Goal: Information Seeking & Learning: Learn about a topic

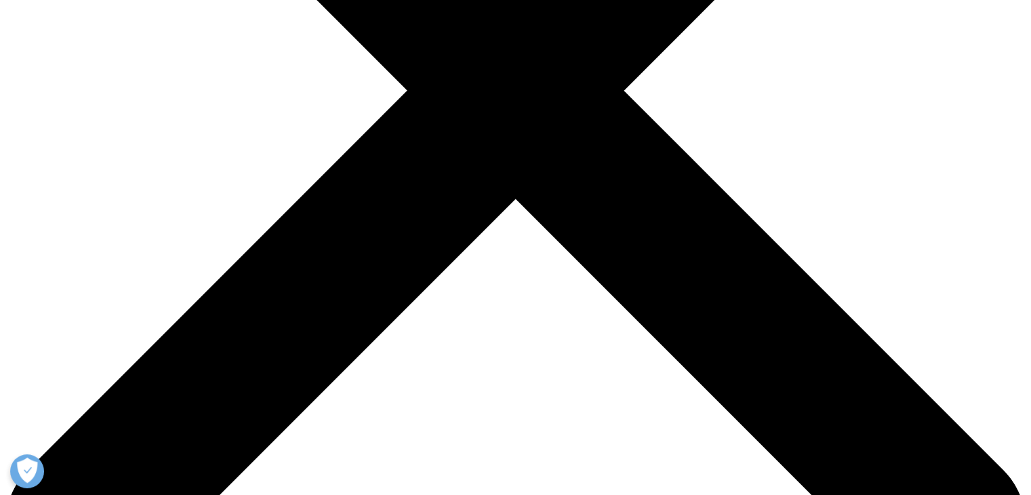
scroll to position [407, 0]
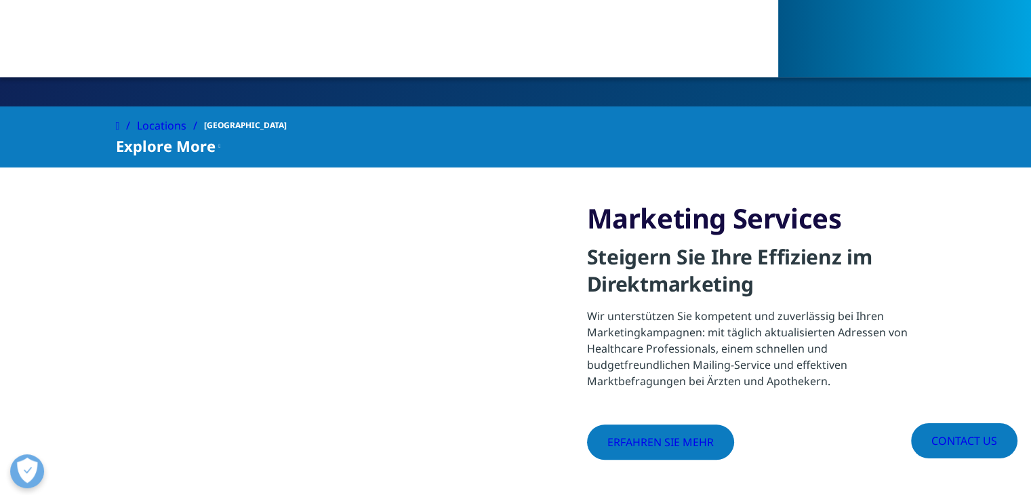
click at [645, 421] on link "Erfahren Sie mehr" at bounding box center [649, 437] width 125 height 32
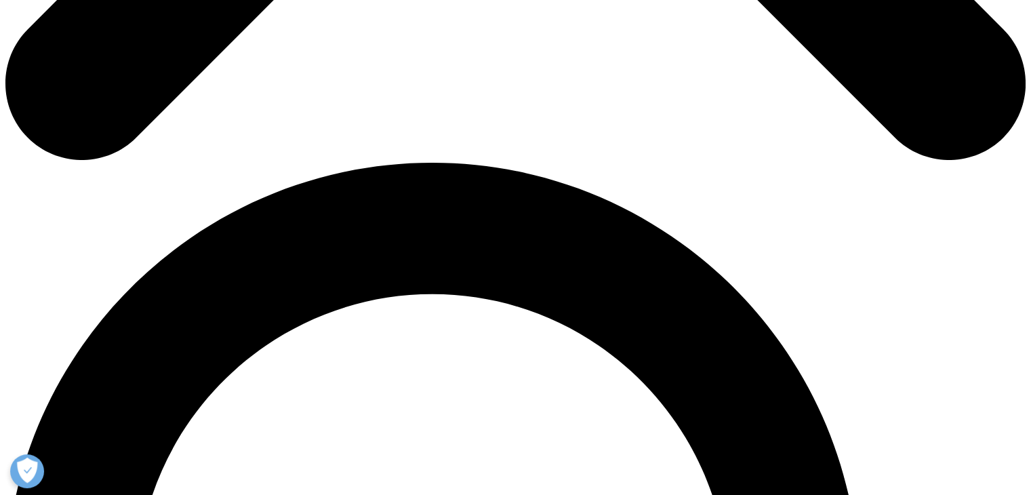
scroll to position [881, 0]
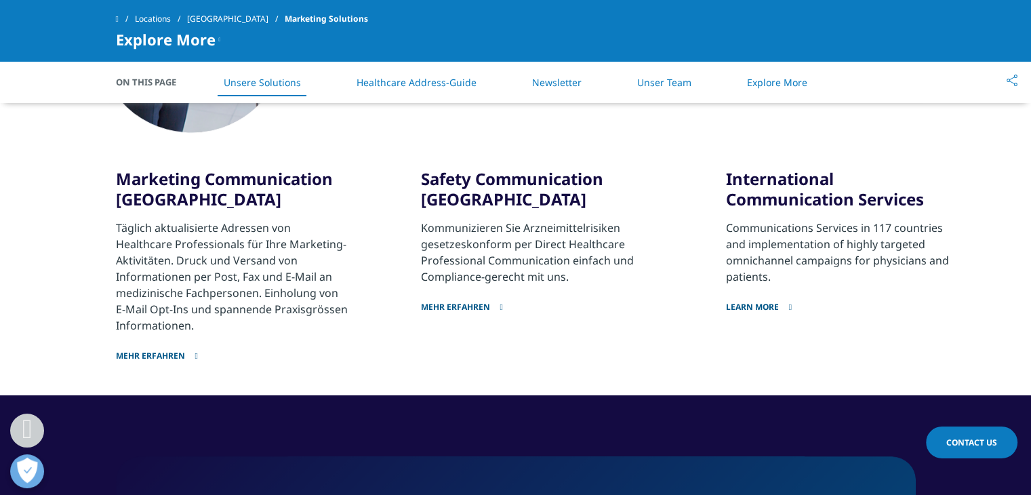
click at [170, 349] on link "Mehr erfahren" at bounding box center [232, 348] width 233 height 28
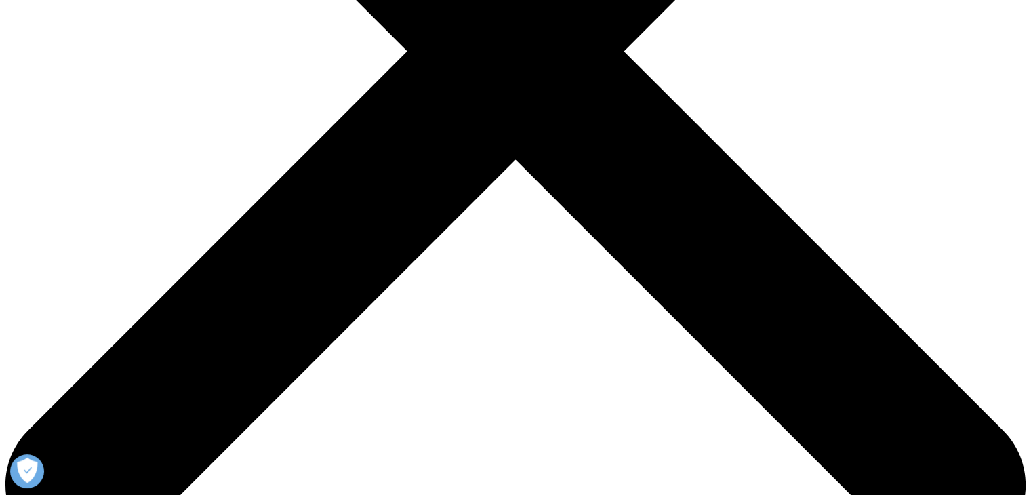
scroll to position [542, 0]
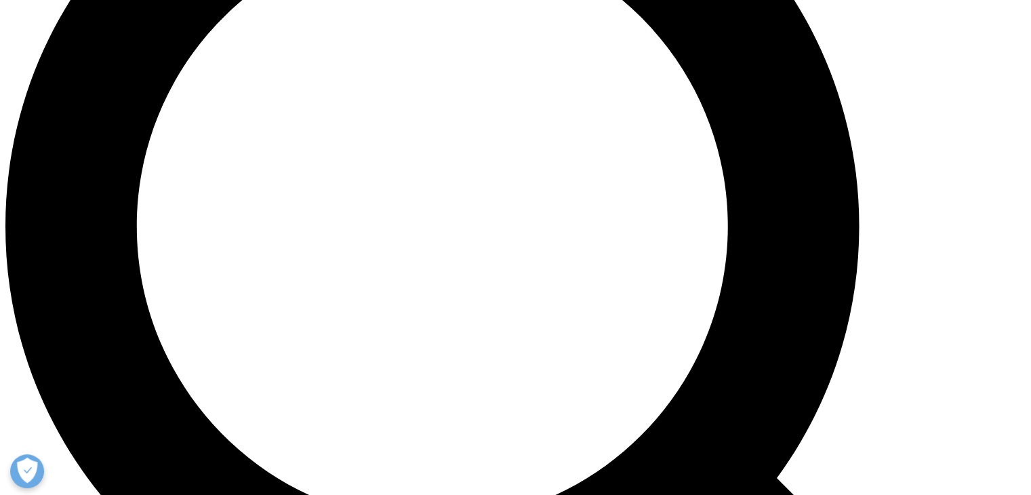
scroll to position [1246, 0]
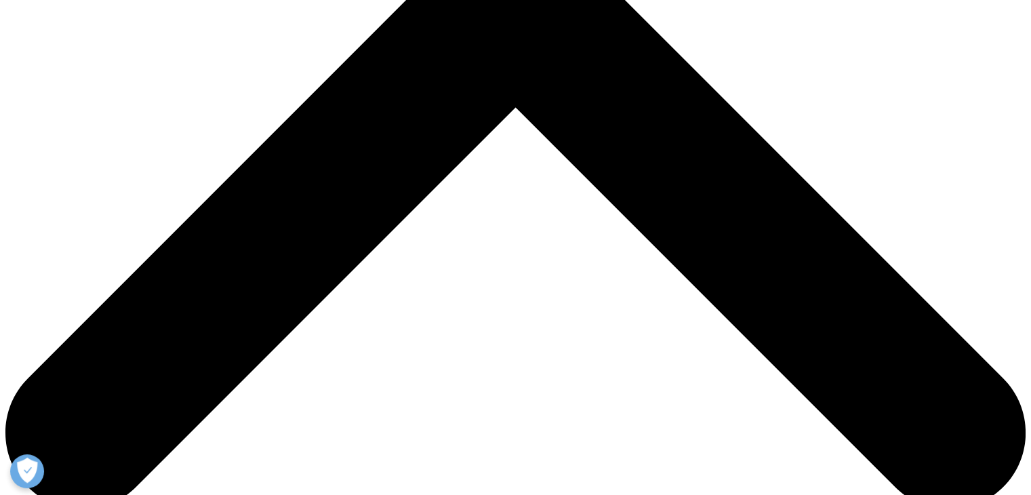
scroll to position [479, 0]
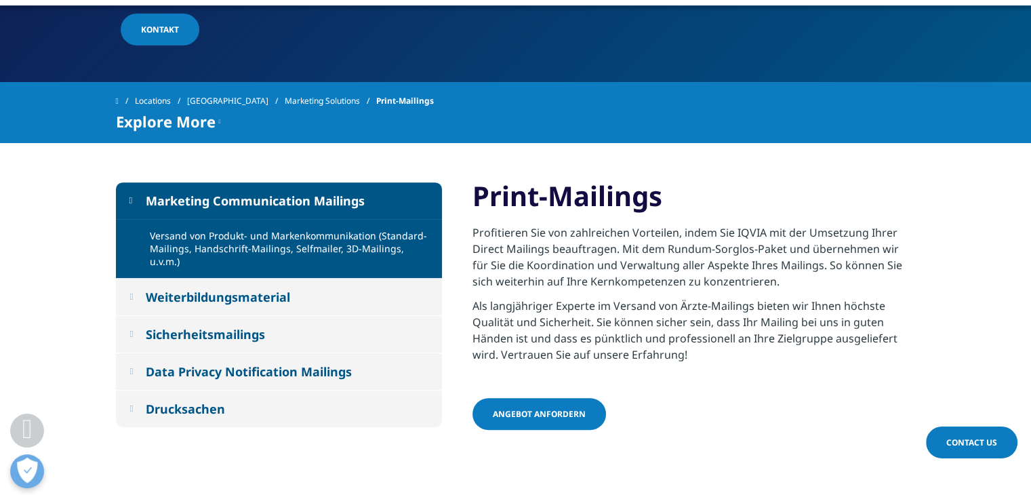
click at [129, 292] on em at bounding box center [130, 296] width 3 height 9
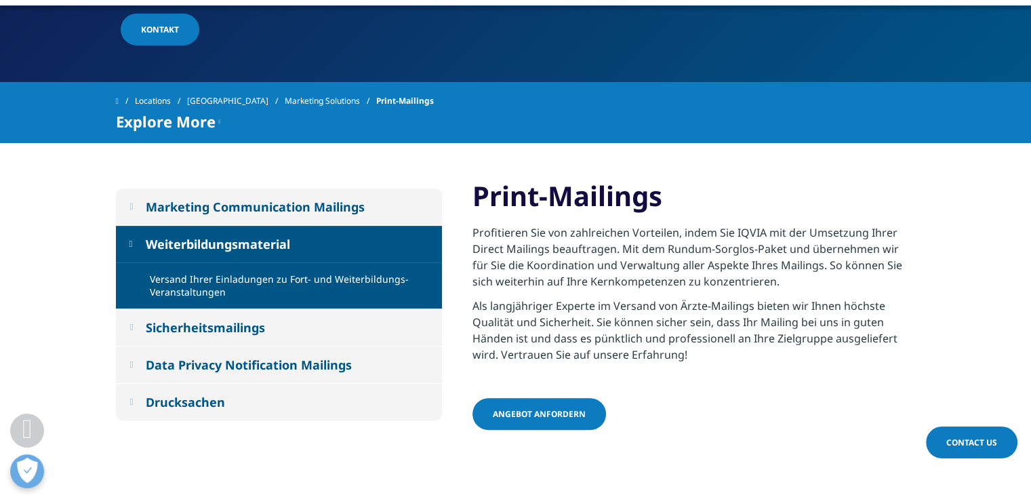
click at [132, 208] on em at bounding box center [130, 206] width 3 height 9
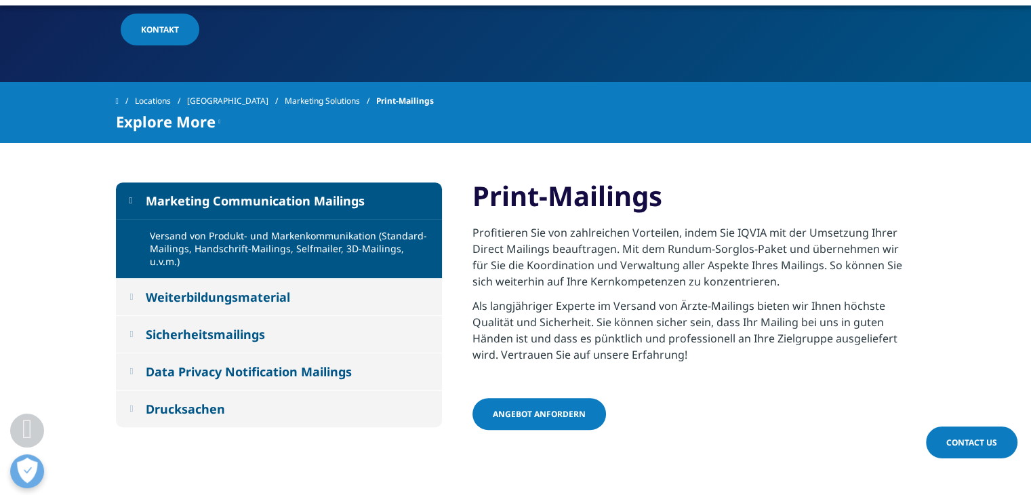
click at [133, 292] on em at bounding box center [130, 296] width 3 height 9
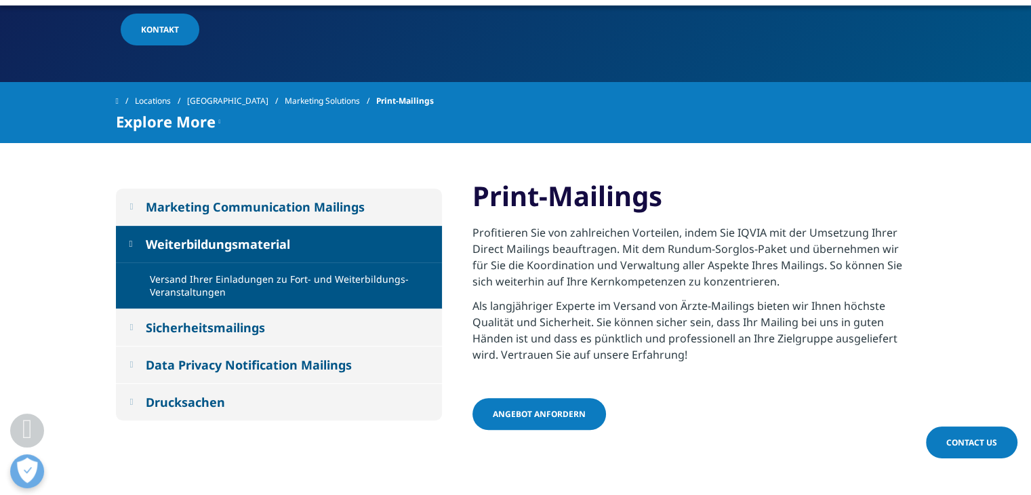
click at [140, 326] on button "Sicherheitsmailings" at bounding box center [279, 327] width 326 height 37
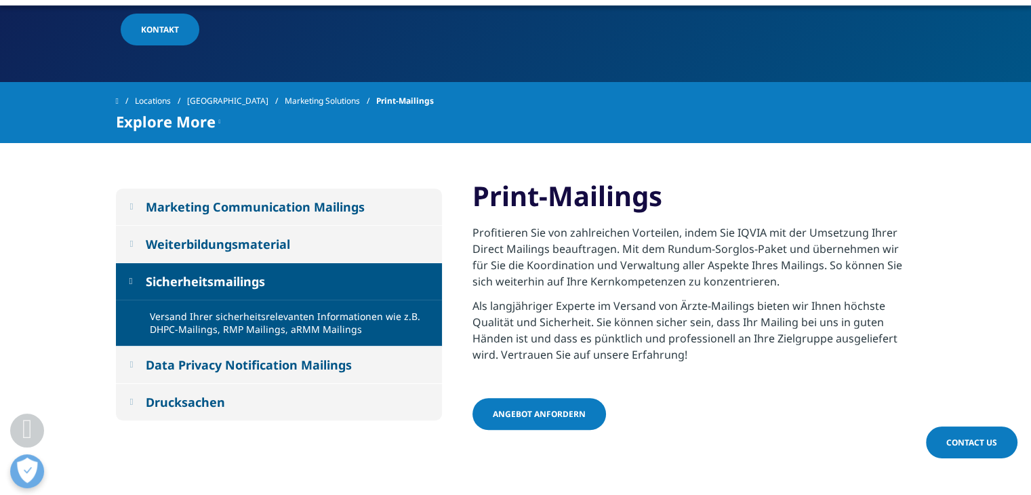
click at [127, 364] on button "Data Privacy Notification Mailings" at bounding box center [279, 364] width 326 height 37
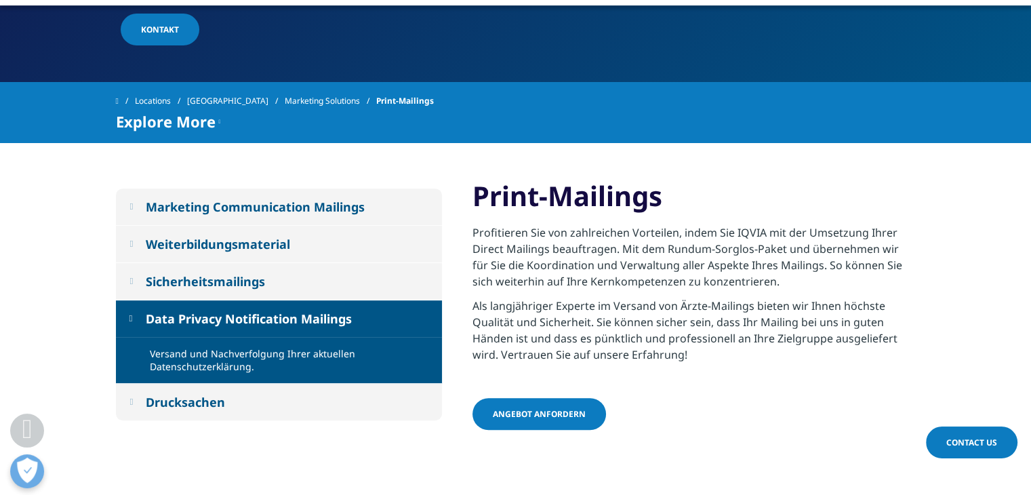
click at [125, 398] on button "Drucksachen" at bounding box center [279, 402] width 326 height 37
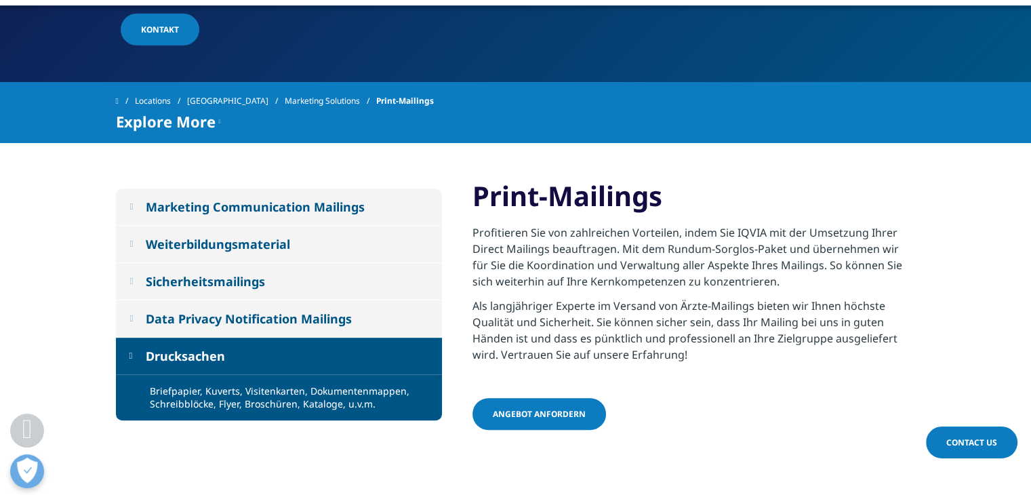
click at [127, 355] on button "Drucksachen" at bounding box center [279, 356] width 326 height 37
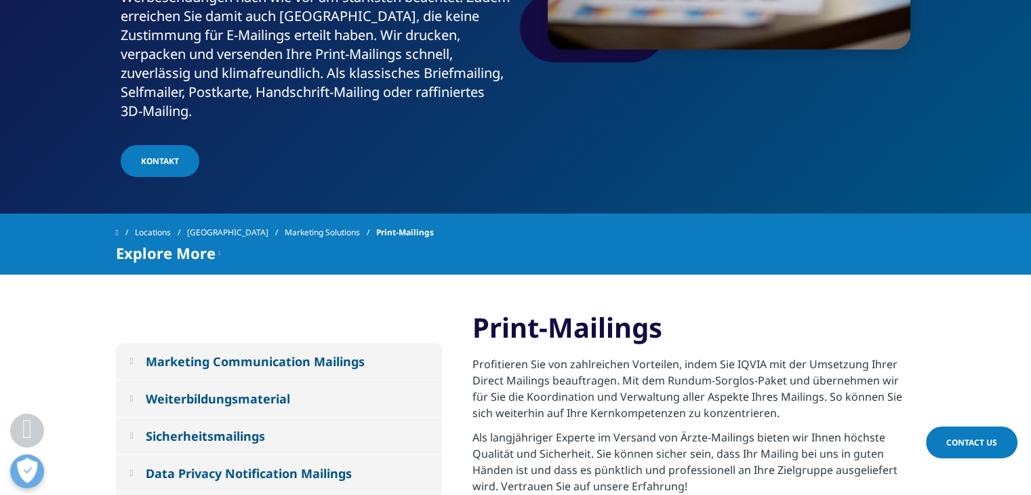
scroll to position [339, 0]
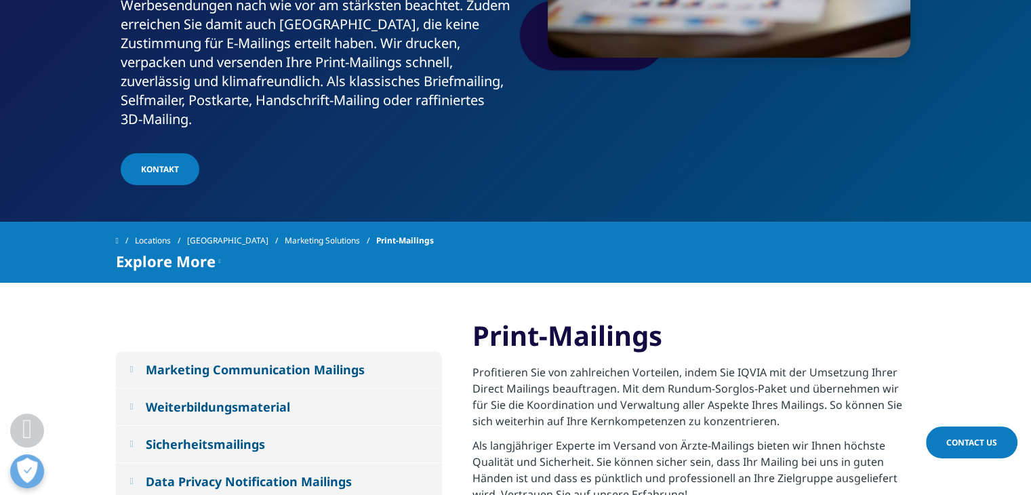
click at [222, 241] on link "[GEOGRAPHIC_DATA]" at bounding box center [236, 240] width 98 height 24
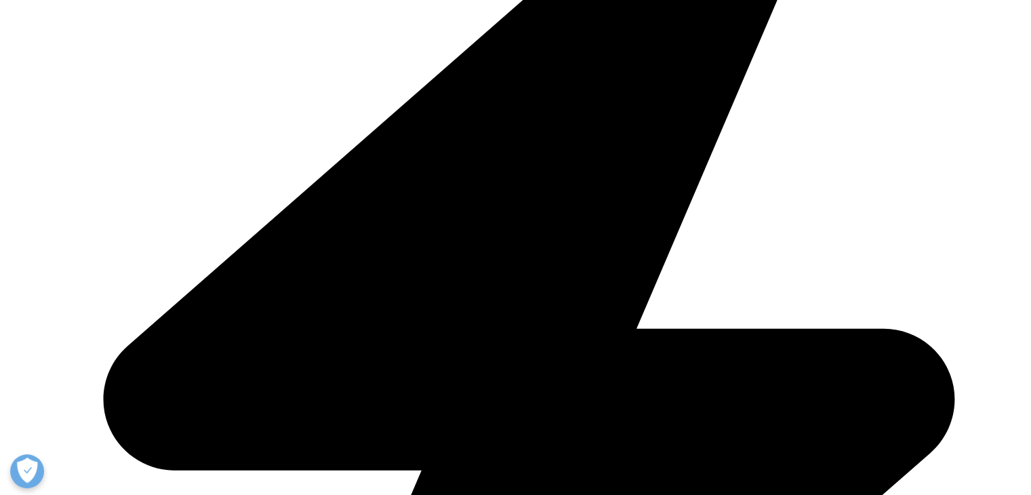
scroll to position [542, 0]
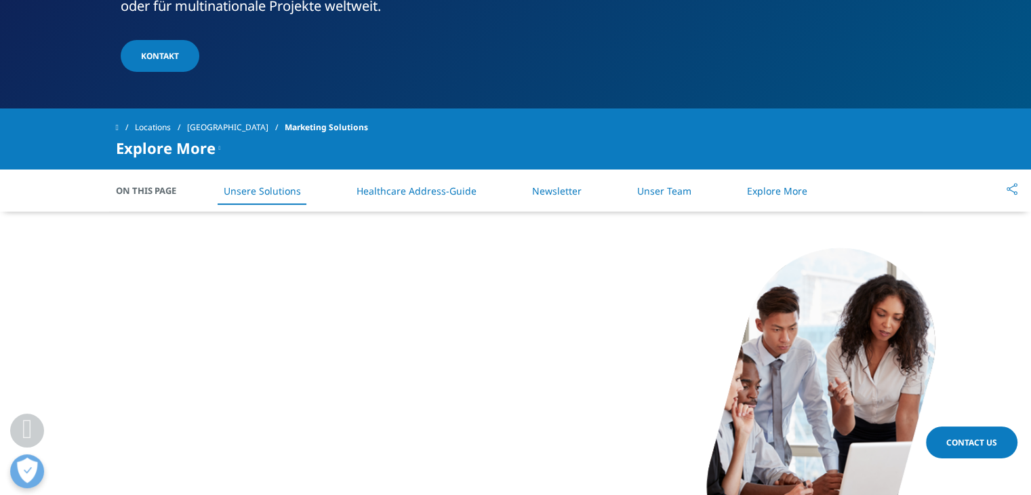
scroll to position [542, 0]
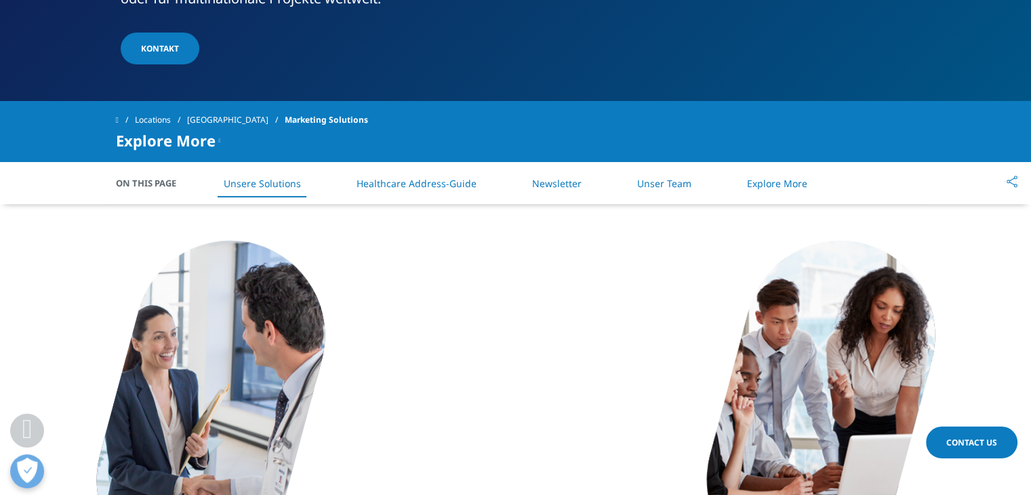
click at [439, 184] on link "Healthcare Address-Guide" at bounding box center [417, 183] width 120 height 13
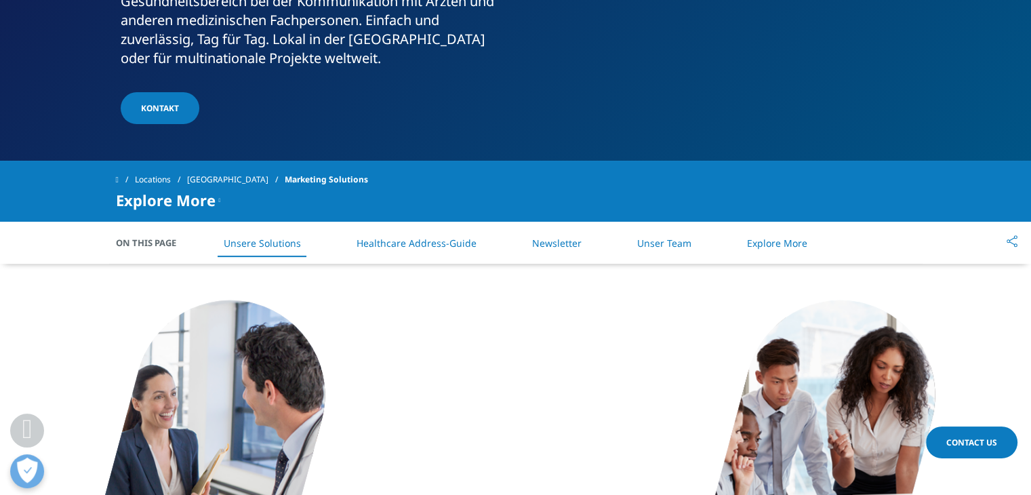
scroll to position [481, 0]
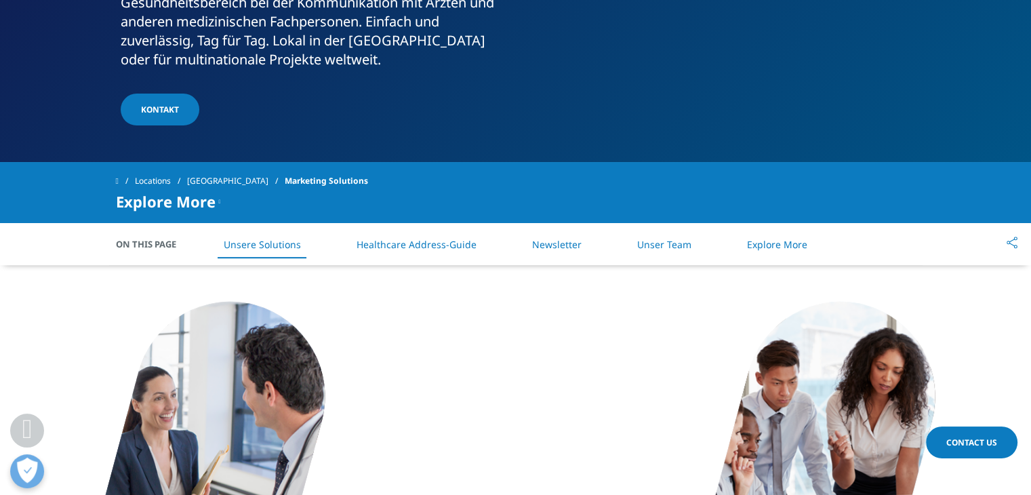
click at [667, 243] on link "Unser Team" at bounding box center [664, 244] width 54 height 13
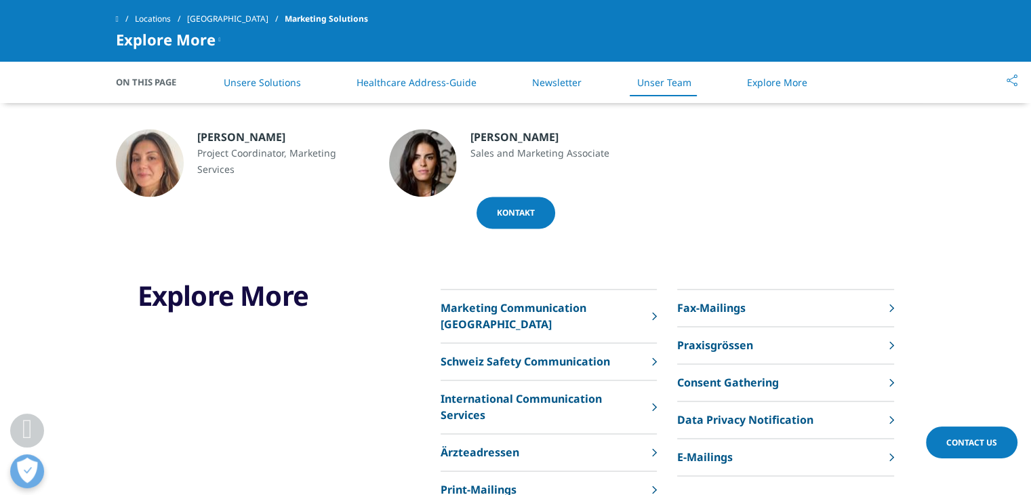
scroll to position [2101, 0]
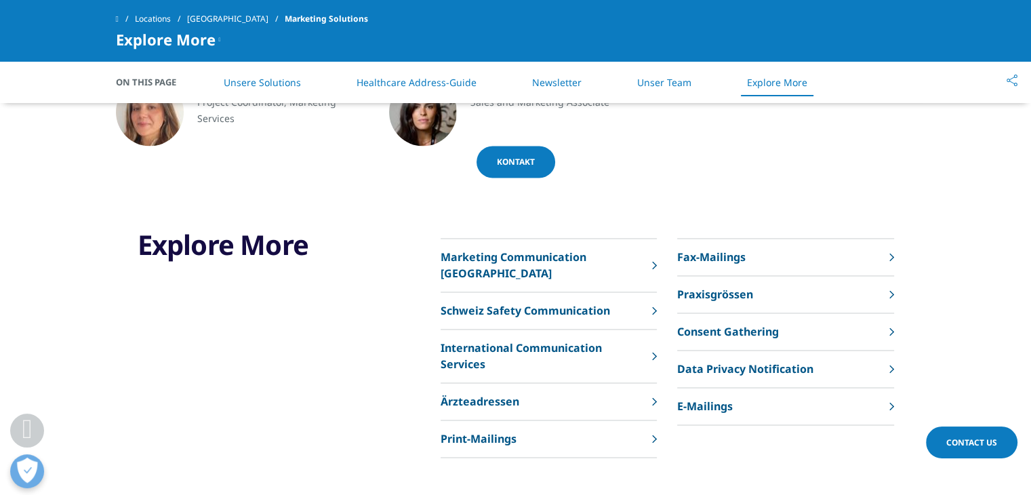
click at [726, 253] on p "Fax-Mailings" at bounding box center [711, 257] width 68 height 16
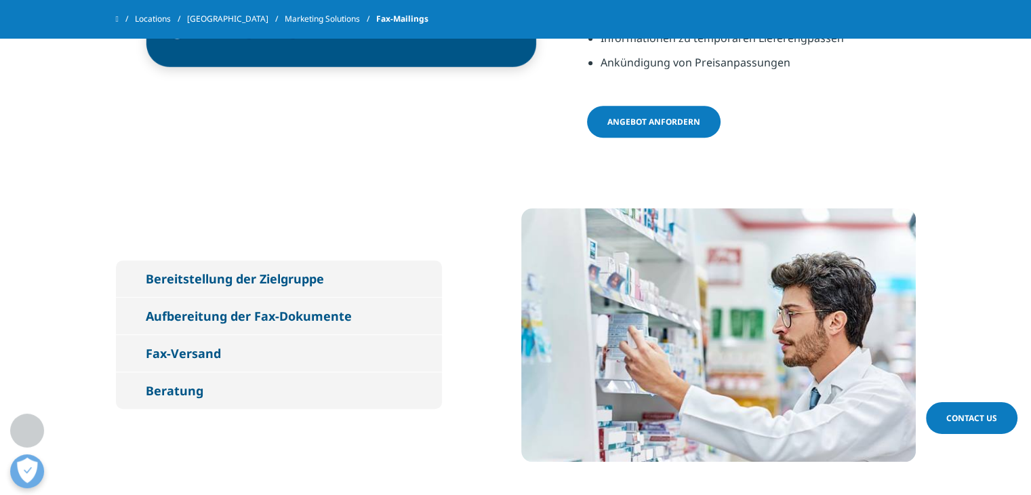
scroll to position [881, 0]
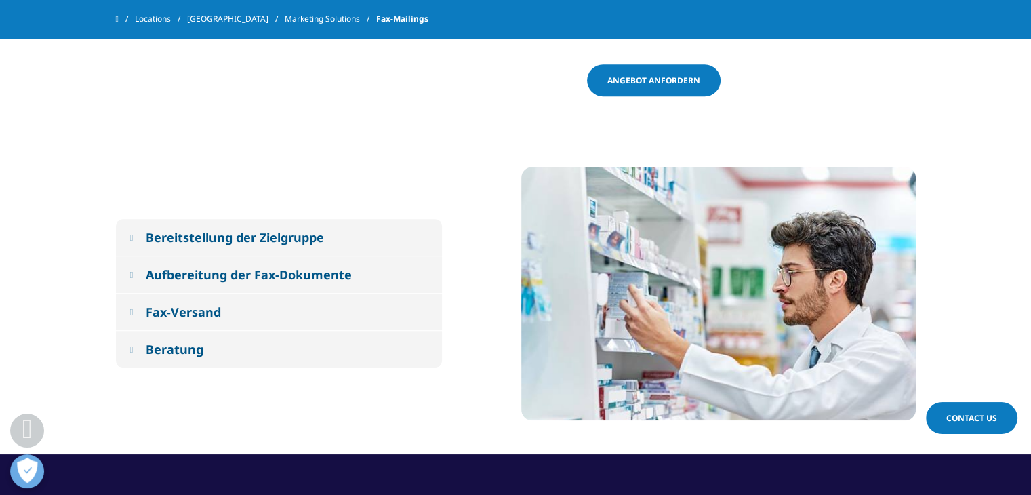
click at [299, 229] on div "Bereitstellung der Zielgruppe" at bounding box center [235, 237] width 178 height 16
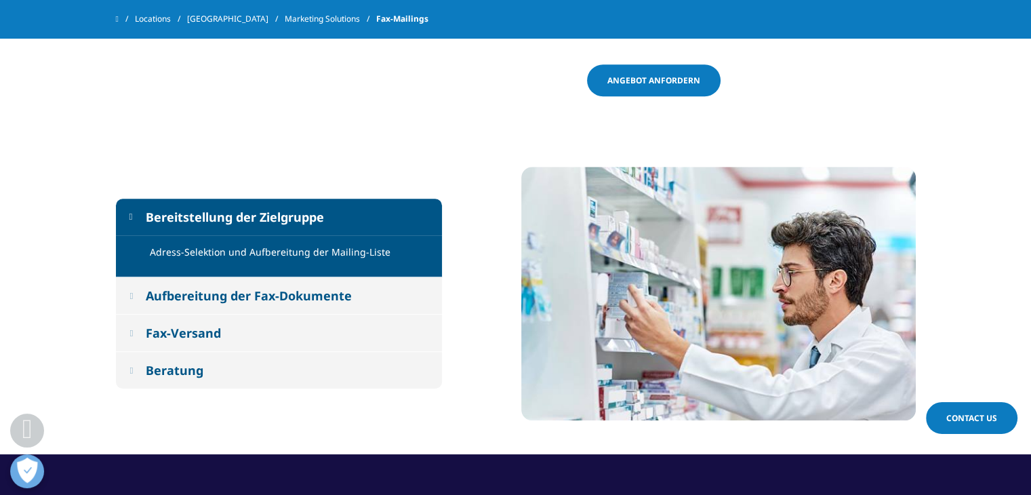
click at [300, 255] on div "Adress-Selektion und Aufbereitung der Mailing-Liste" at bounding box center [279, 256] width 326 height 42
click at [300, 287] on div "Aufbereitung der Fax-Dokumente" at bounding box center [249, 295] width 206 height 16
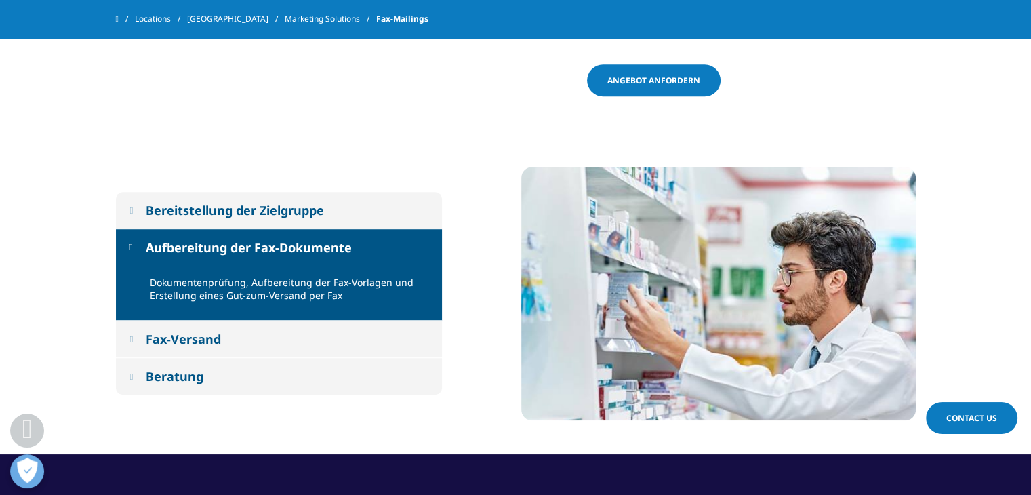
click at [287, 322] on button "Fax-Versand" at bounding box center [279, 339] width 326 height 37
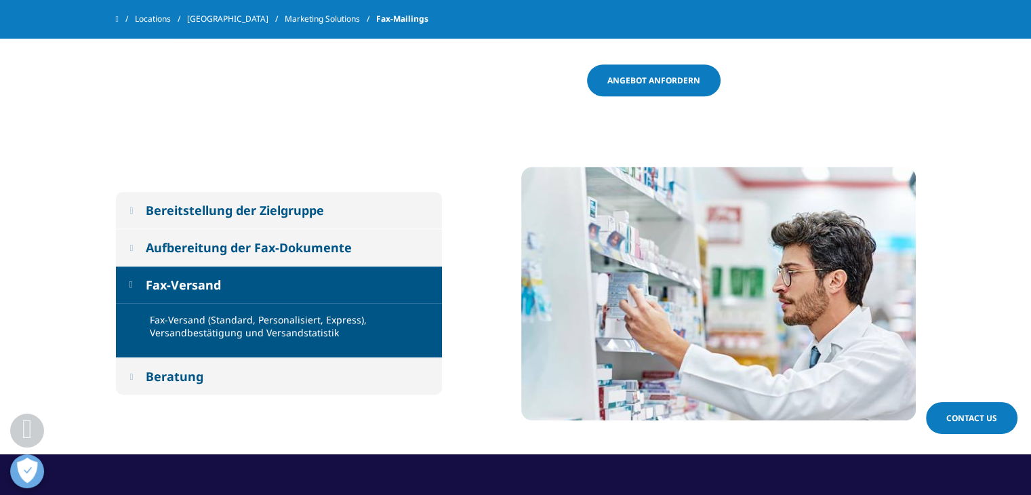
click at [242, 364] on button "Beratung" at bounding box center [279, 376] width 326 height 37
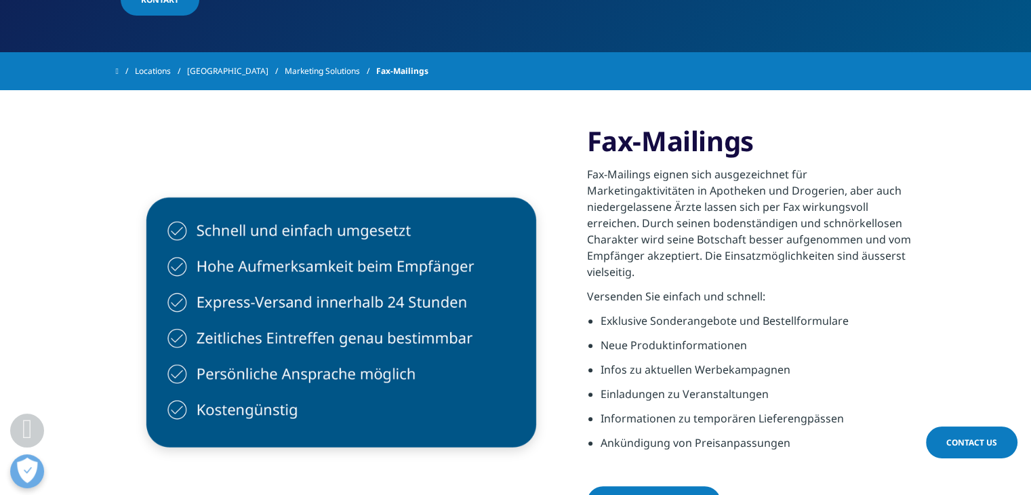
scroll to position [475, 0]
